Goal: Transaction & Acquisition: Subscribe to service/newsletter

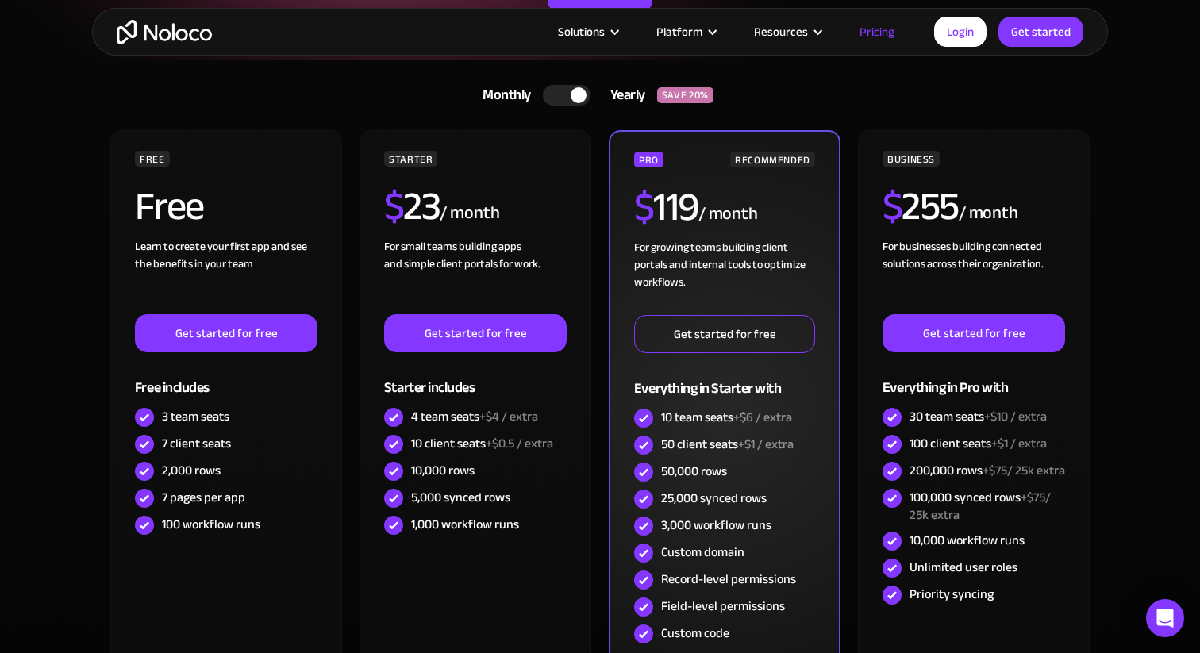
scroll to position [298, 0]
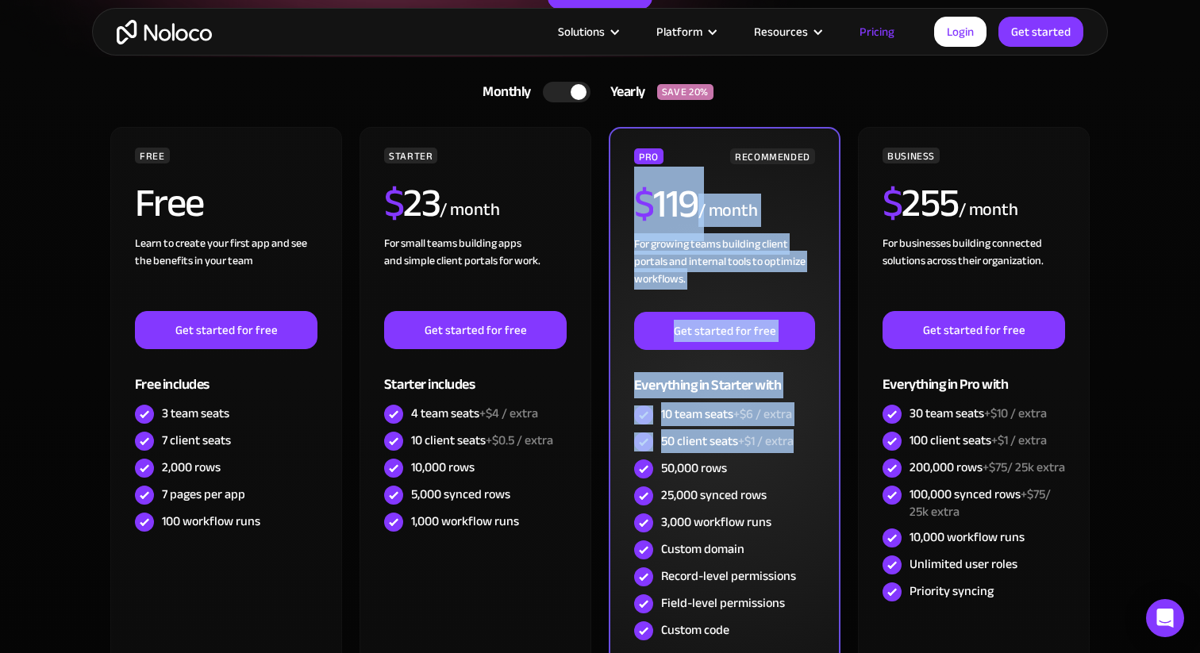
drag, startPoint x: 805, startPoint y: 445, endPoint x: 620, endPoint y: 206, distance: 302.0
click at [620, 206] on div "PRO RECOMMENDED $ 119 / month For growing teams building client portals and int…" at bounding box center [725, 406] width 232 height 559
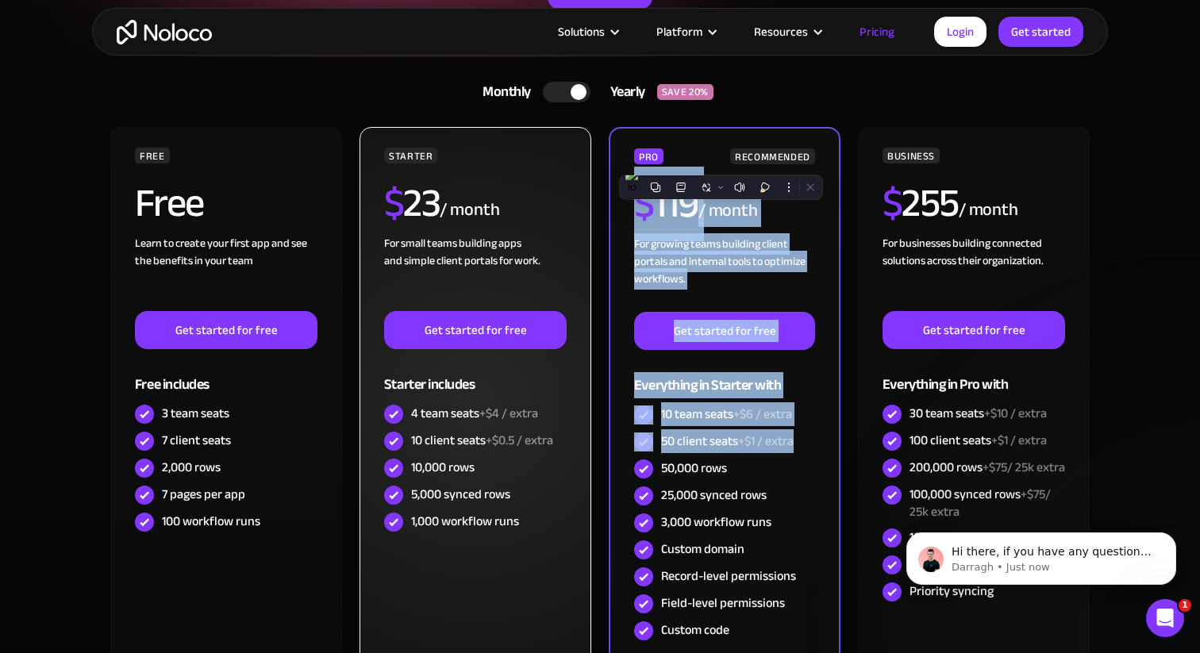
scroll to position [322, 0]
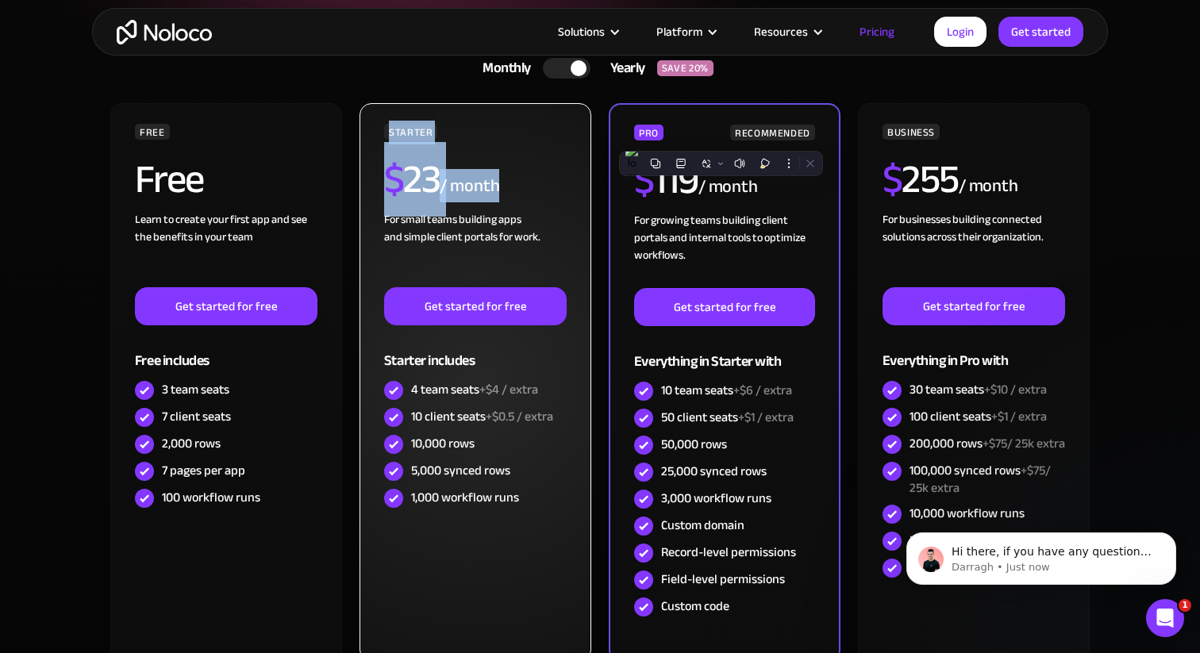
drag, startPoint x: 378, startPoint y: 132, endPoint x: 528, endPoint y: 193, distance: 161.2
click at [528, 193] on div "STARTER $ 23 / month For small teams building apps and simple client portals fo…" at bounding box center [475, 382] width 232 height 559
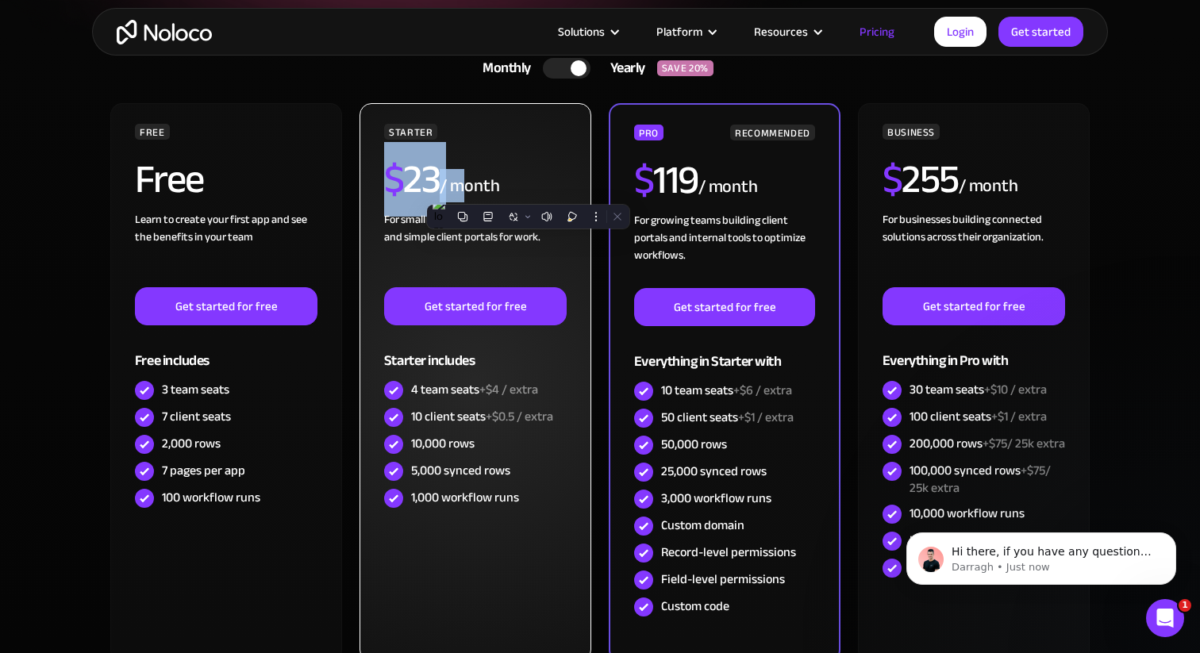
drag, startPoint x: 378, startPoint y: 179, endPoint x: 467, endPoint y: 182, distance: 89.7
click at [467, 182] on div "STARTER $ 23 / month For small teams building apps and simple client portals fo…" at bounding box center [475, 382] width 232 height 559
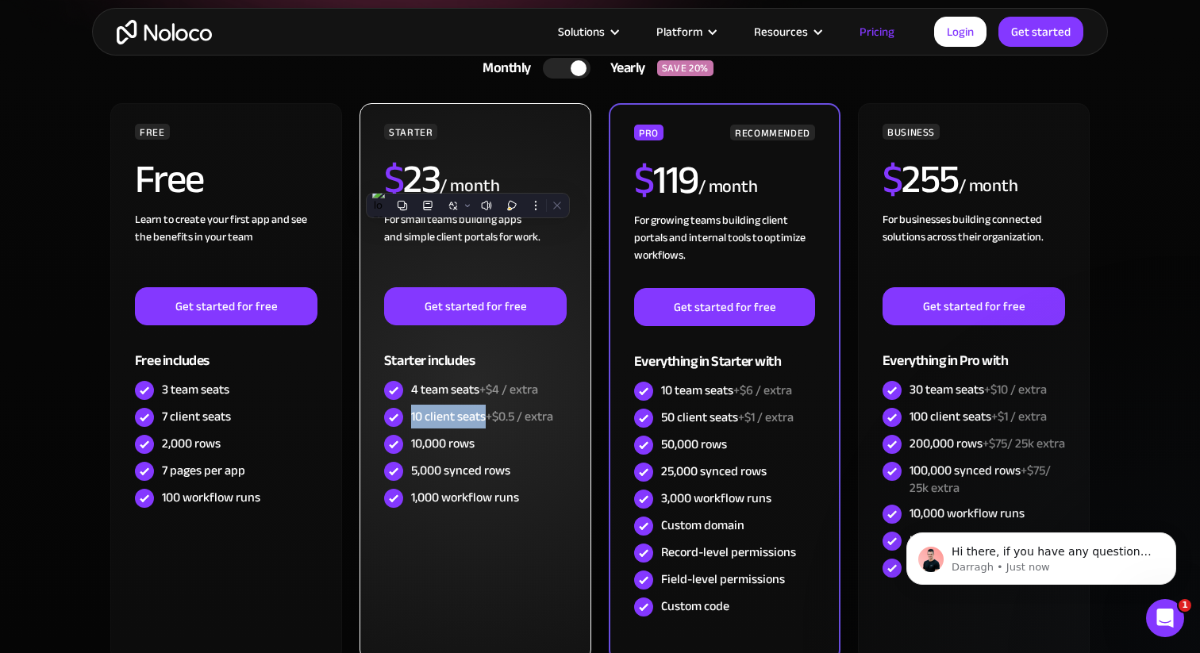
drag, startPoint x: 409, startPoint y: 421, endPoint x: 486, endPoint y: 417, distance: 76.3
click at [486, 417] on div "10 client seats +$0.5 / extra" at bounding box center [475, 417] width 183 height 27
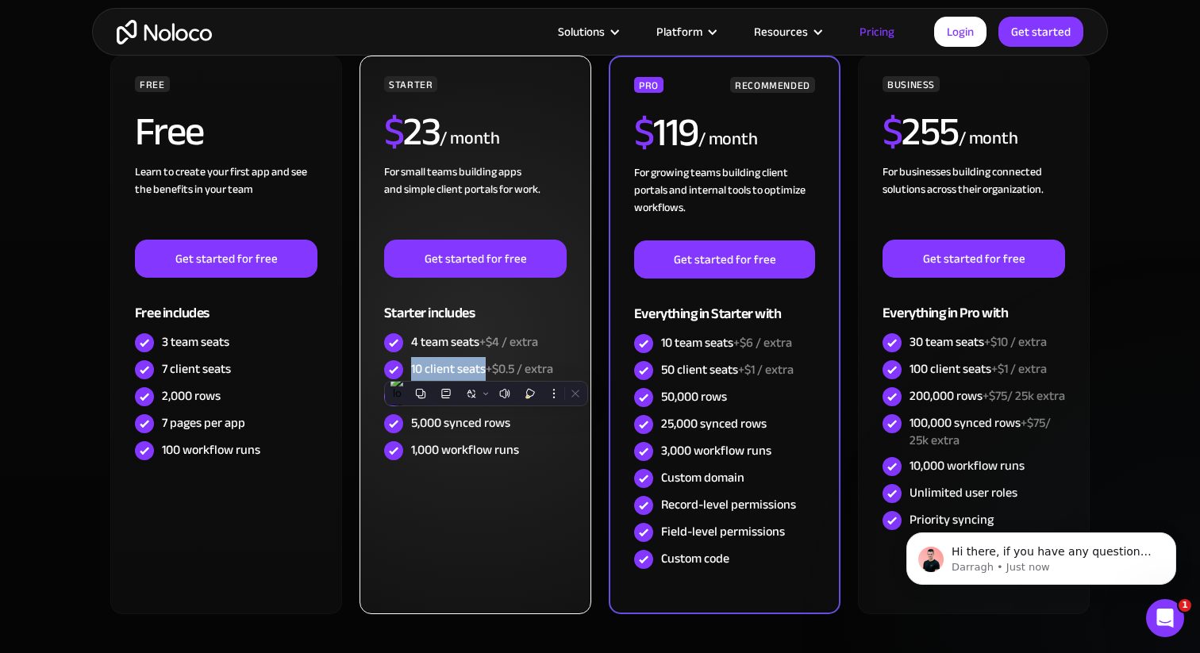
scroll to position [371, 0]
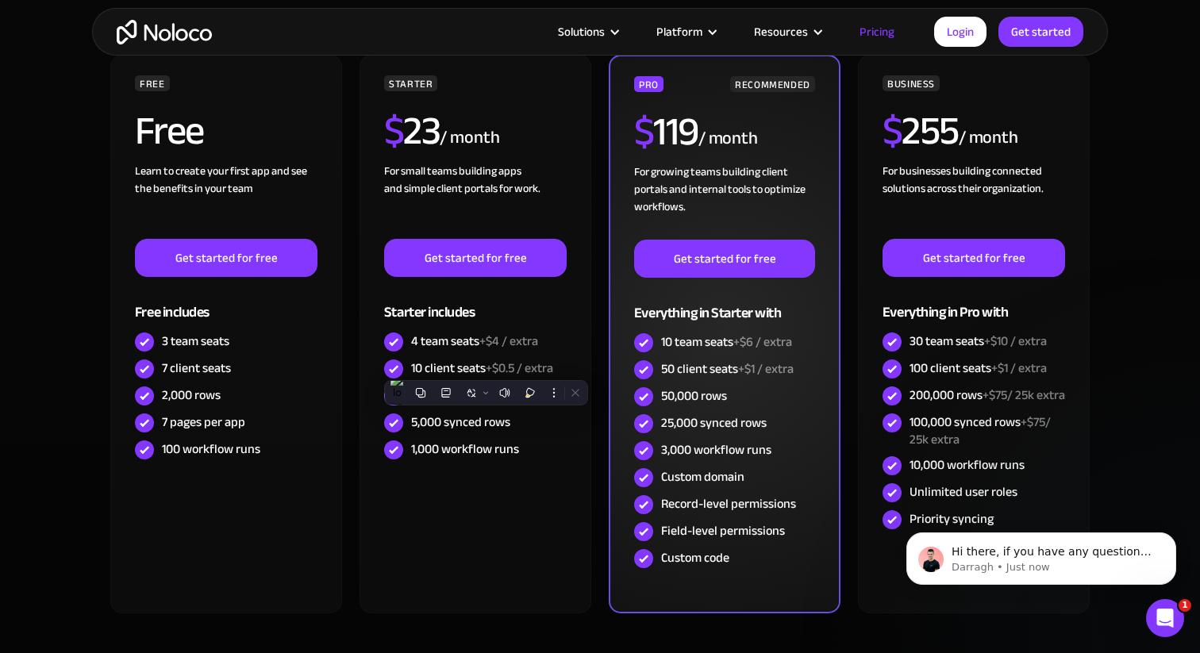
drag, startPoint x: 664, startPoint y: 366, endPoint x: 709, endPoint y: 365, distance: 45.2
click at [709, 365] on div "50 client seats +$1 / extra" at bounding box center [727, 368] width 133 height 17
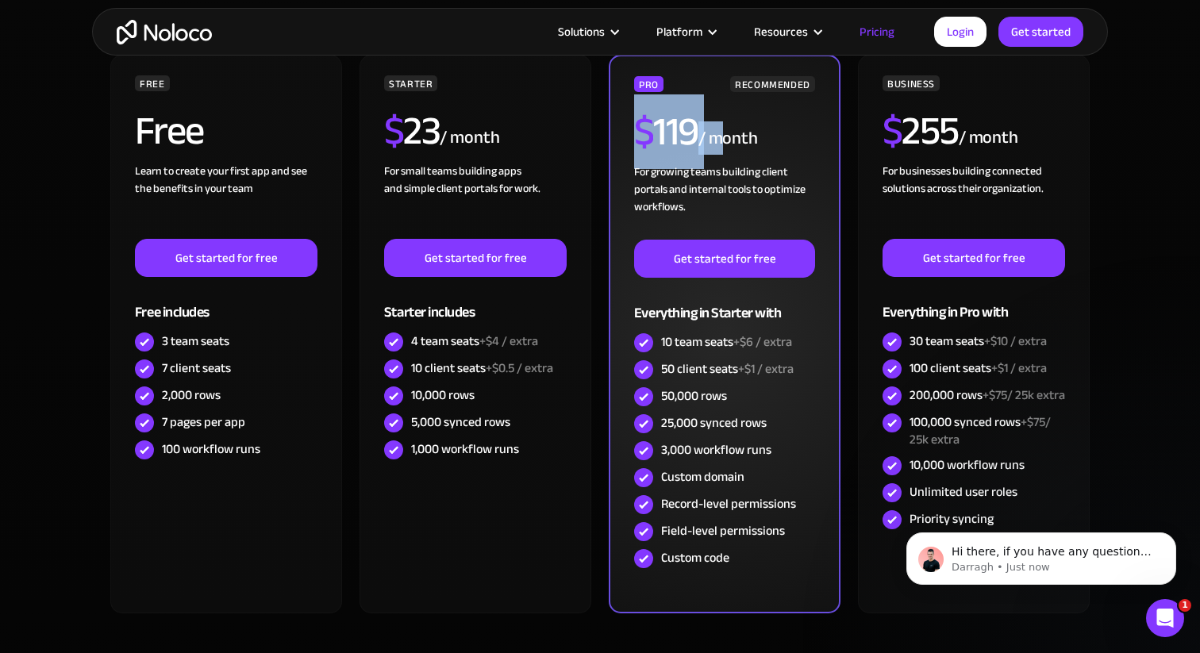
drag, startPoint x: 632, startPoint y: 140, endPoint x: 717, endPoint y: 136, distance: 85.0
click at [717, 136] on div "PRO RECOMMENDED $ 119 / month For growing teams building client portals and int…" at bounding box center [725, 334] width 232 height 559
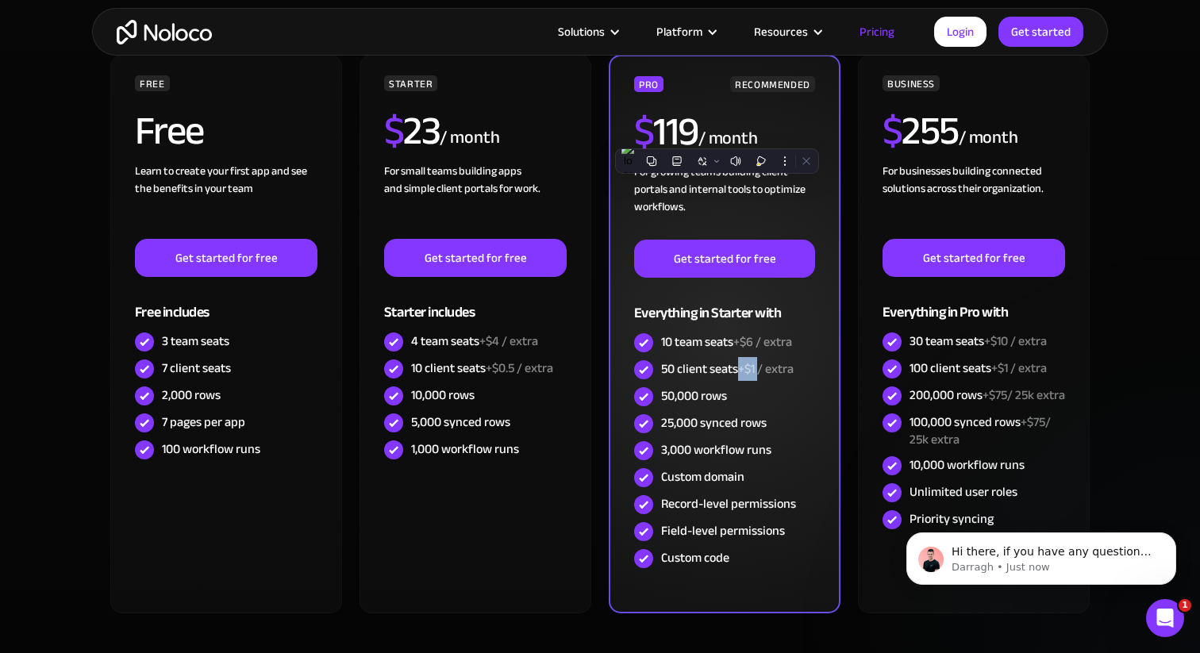
drag, startPoint x: 759, startPoint y: 370, endPoint x: 738, endPoint y: 371, distance: 20.6
click at [738, 371] on div "50 client seats +$1 / extra" at bounding box center [727, 368] width 133 height 17
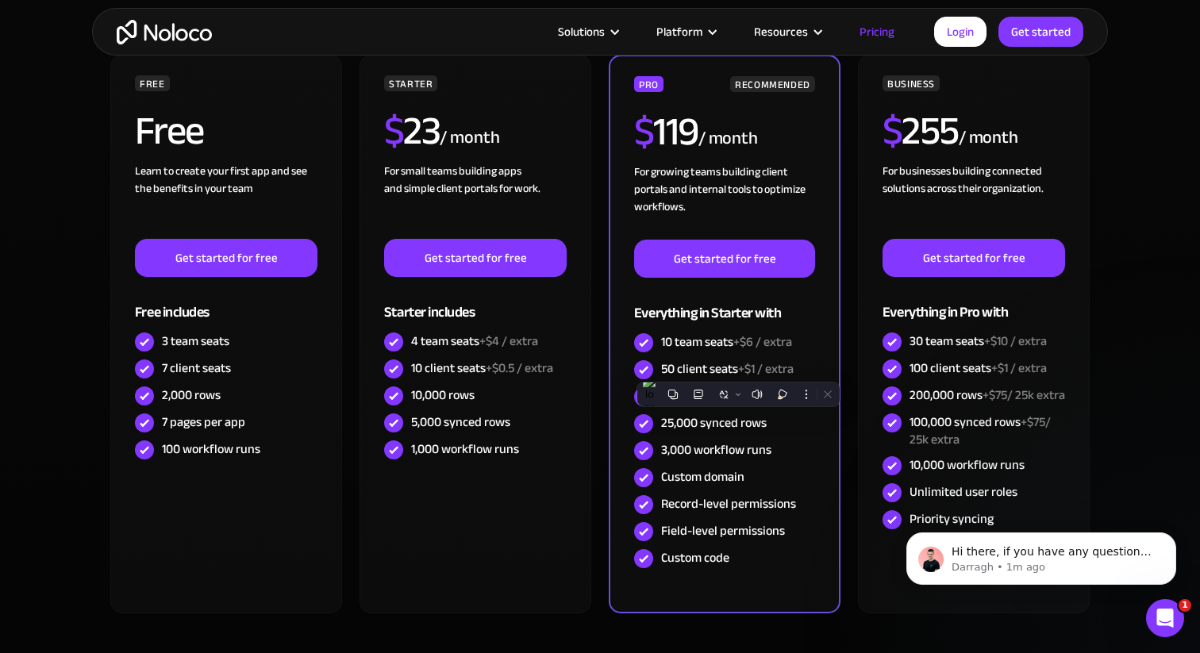
click at [849, 476] on div "FREE Free Learn to create your first app and see the benefits in your team ‍ Ge…" at bounding box center [600, 340] width 984 height 571
click at [1122, 334] on section "Monthly Yearly SAVE 20% Monthly Yearly SAVE 20% FREE Free Learn to create your …" at bounding box center [600, 365] width 1200 height 760
